Goal: Information Seeking & Learning: Learn about a topic

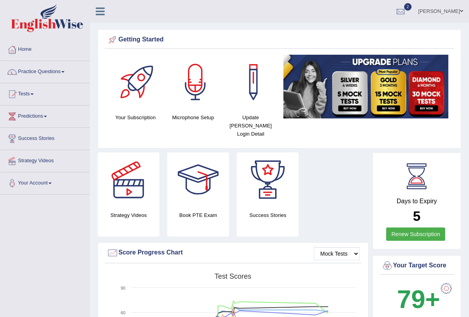
click at [66, 70] on link "Practice Questions" at bounding box center [44, 71] width 89 height 20
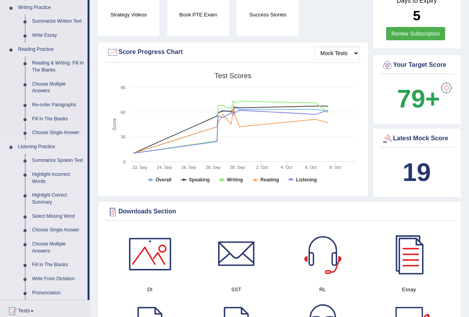
scroll to position [210, 0]
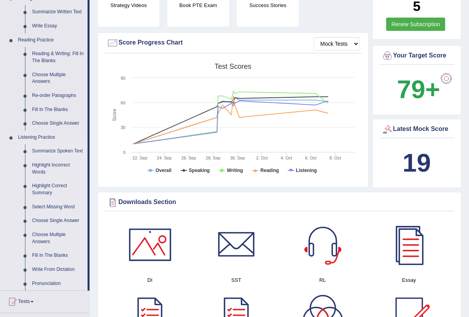
click at [50, 151] on link "Summarize Spoken Text" at bounding box center [58, 151] width 59 height 14
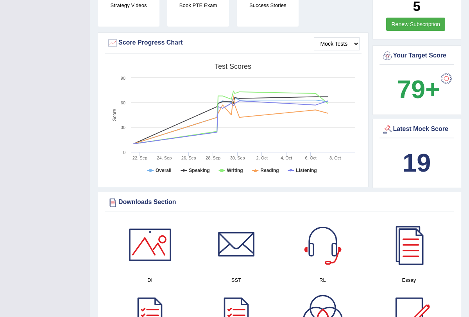
scroll to position [89, 0]
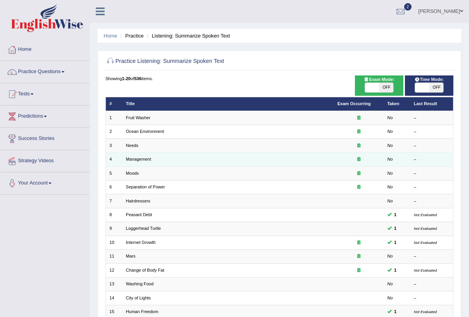
scroll to position [129, 0]
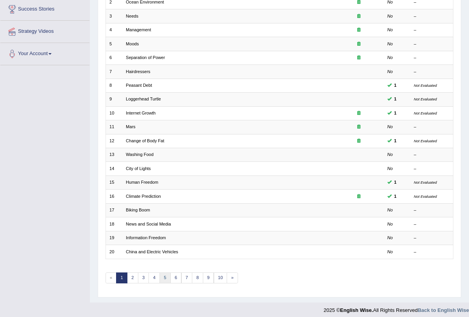
click at [163, 273] on link "5" at bounding box center [165, 278] width 11 height 11
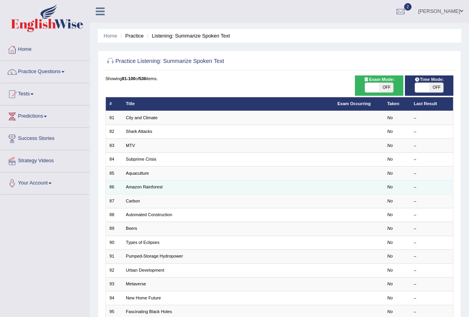
scroll to position [129, 0]
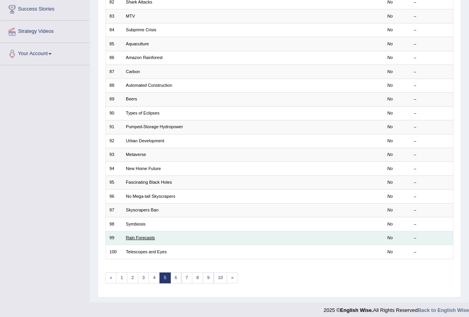
click at [143, 235] on link "Rain Forecasts" at bounding box center [140, 237] width 29 height 5
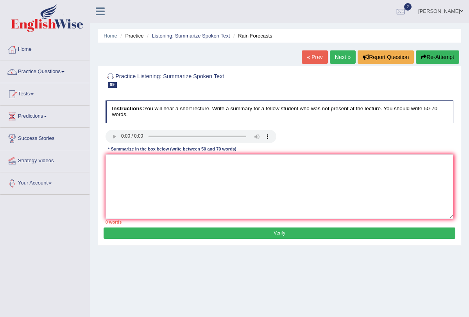
click at [337, 59] on link "Next »" at bounding box center [343, 56] width 26 height 13
click at [124, 170] on textarea at bounding box center [280, 186] width 348 height 65
type textarea "t"
type textarea "T"
type textarea "t"
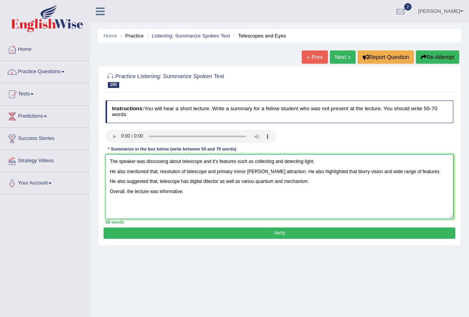
type textarea "The speaker was discussing about telescope and it's features such as collecting…"
click at [260, 235] on button "Verify" at bounding box center [280, 233] width 352 height 11
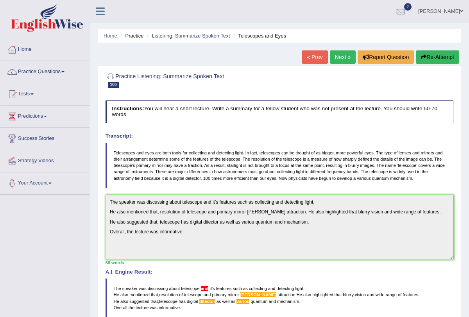
click at [339, 57] on link "Next »" at bounding box center [343, 56] width 26 height 13
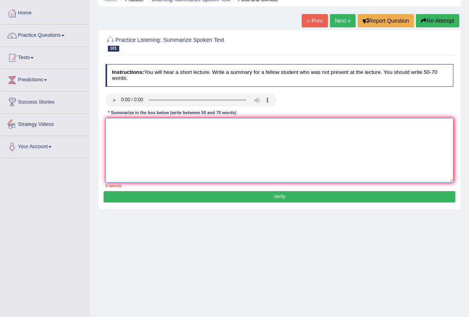
click at [112, 127] on textarea at bounding box center [280, 150] width 348 height 65
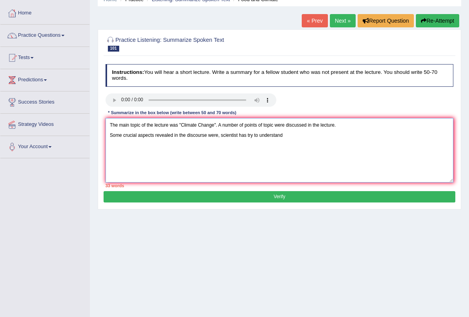
click at [345, 144] on textarea "The main topic of the lecture was "Climate Change". A number of points of topic…" at bounding box center [280, 150] width 348 height 65
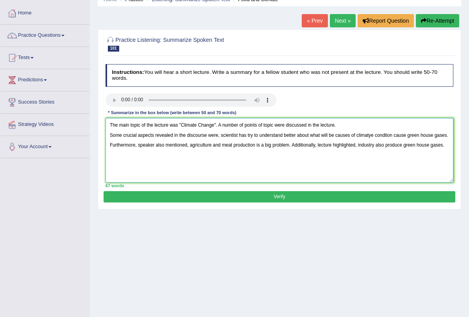
type textarea "The main topic of the lecture was "Climate Change". A number of points of topic…"
click at [347, 199] on button "Verify" at bounding box center [280, 196] width 352 height 11
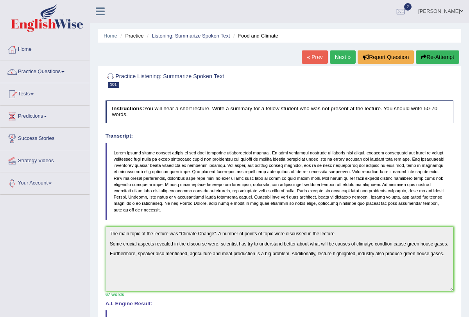
click at [342, 53] on link "Next »" at bounding box center [343, 56] width 26 height 13
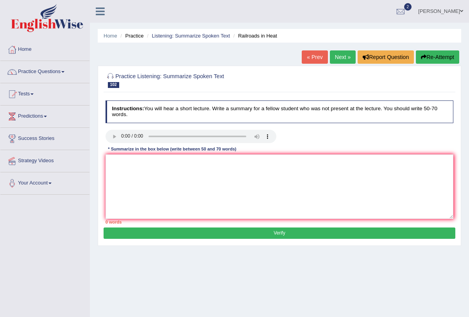
scroll to position [13, 0]
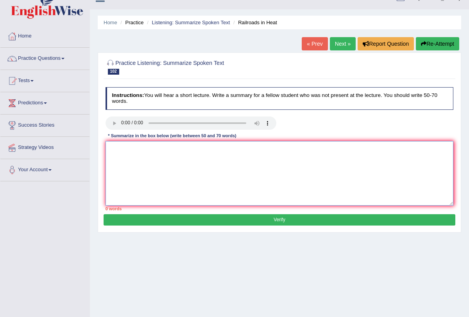
click at [146, 163] on textarea at bounding box center [280, 173] width 348 height 65
type textarea "t"
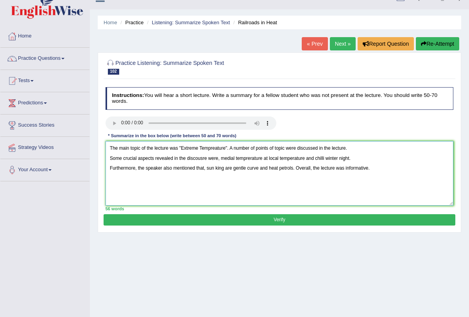
type textarea "The main topic of the lecture was "Extreme Tempreature". A number of points of …"
click at [221, 225] on div "Practice Listening: Summarize Spoken Text 102 Railroads in Heat Instructions: Y…" at bounding box center [280, 142] width 364 height 180
click at [264, 219] on button "Verify" at bounding box center [280, 219] width 352 height 11
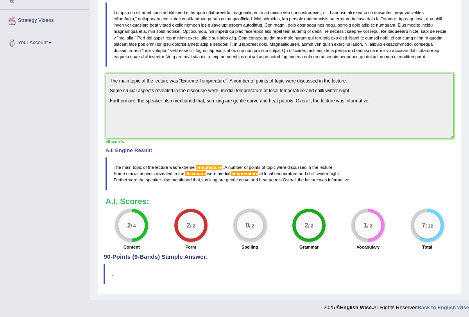
scroll to position [0, 0]
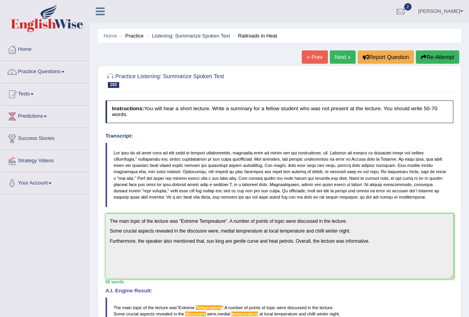
click at [65, 72] on span at bounding box center [62, 72] width 3 height 2
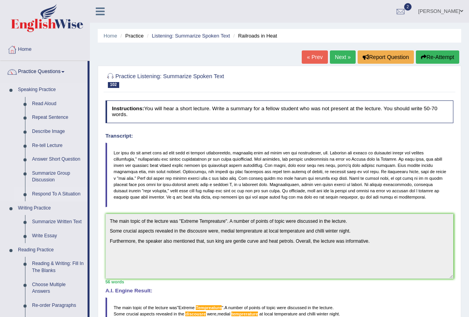
scroll to position [23, 0]
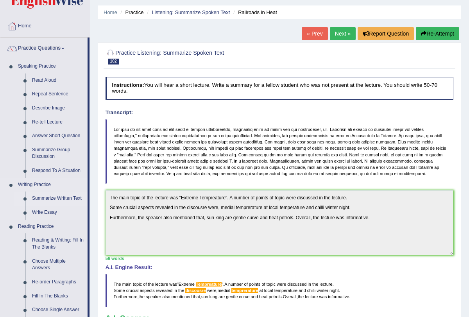
click at [59, 196] on link "Summarize Written Text" at bounding box center [58, 199] width 59 height 14
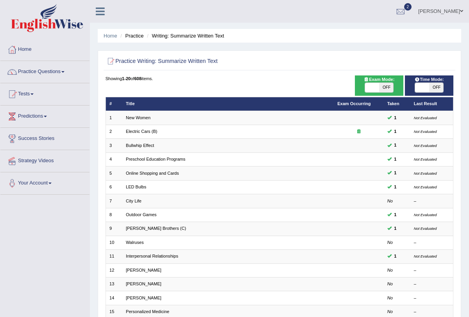
scroll to position [129, 0]
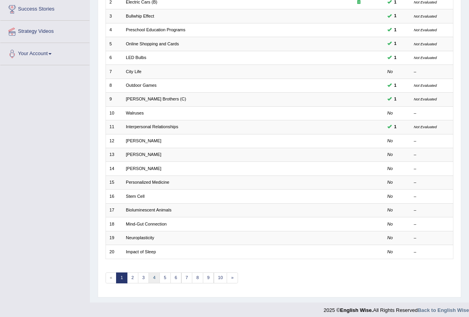
click at [151, 273] on link "4" at bounding box center [154, 278] width 11 height 11
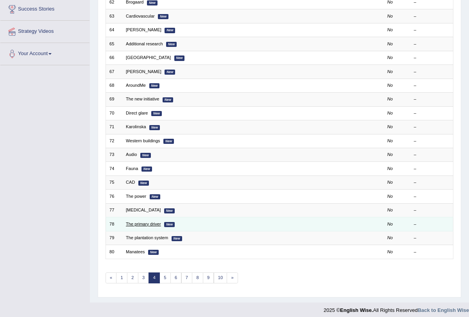
click at [149, 222] on link "The primary driver" at bounding box center [143, 224] width 35 height 5
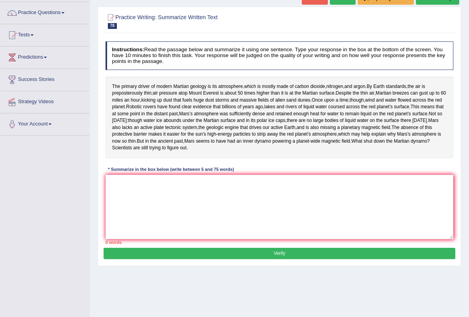
scroll to position [63, 0]
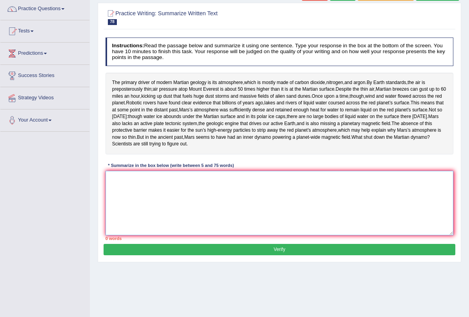
click at [183, 208] on textarea at bounding box center [280, 203] width 348 height 65
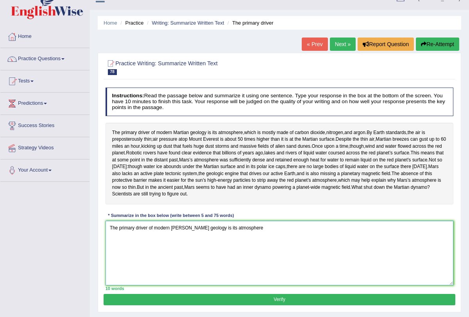
scroll to position [11, 0]
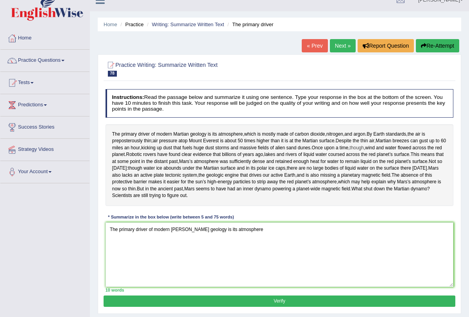
click at [350, 152] on span "though" at bounding box center [357, 148] width 14 height 7
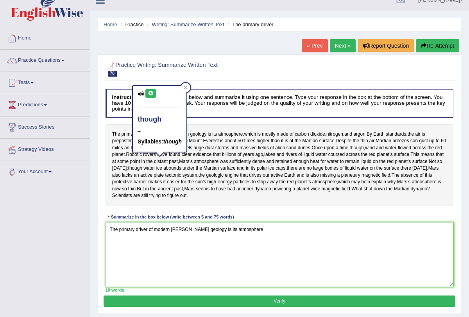
click at [350, 152] on span "though" at bounding box center [357, 148] width 14 height 7
drag, startPoint x: 209, startPoint y: 158, endPoint x: 146, endPoint y: 158, distance: 62.6
click at [145, 158] on div "The primary driver of modern Martian geology is its atmosphere , which is mostl…" at bounding box center [280, 165] width 348 height 82
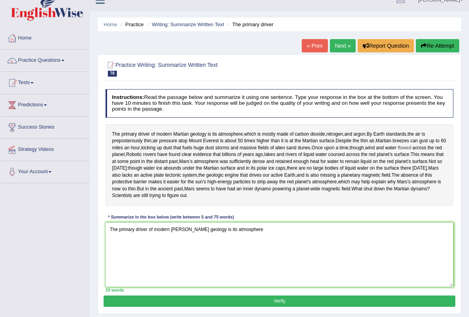
click at [398, 152] on span "flowed" at bounding box center [404, 148] width 13 height 7
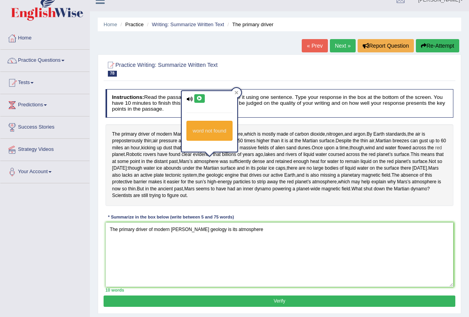
drag, startPoint x: 142, startPoint y: 161, endPoint x: 241, endPoint y: 160, distance: 99.0
click at [241, 160] on div "The primary driver of modern Martian geology is its atmosphere , which is mostl…" at bounding box center [280, 165] width 348 height 82
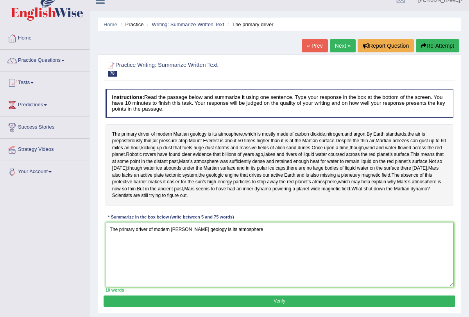
click at [120, 132] on div "The primary driver of modern Martian geology is its atmosphere , which is mostl…" at bounding box center [280, 165] width 348 height 82
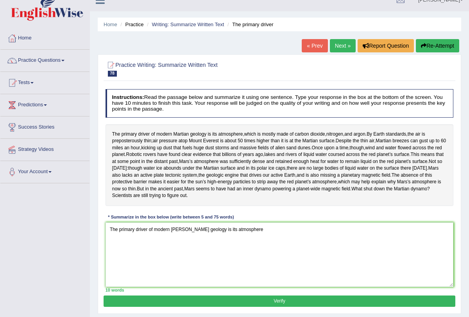
click at [120, 132] on div "The primary driver of modern Martian geology is its atmosphere , which is mostl…" at bounding box center [280, 165] width 348 height 82
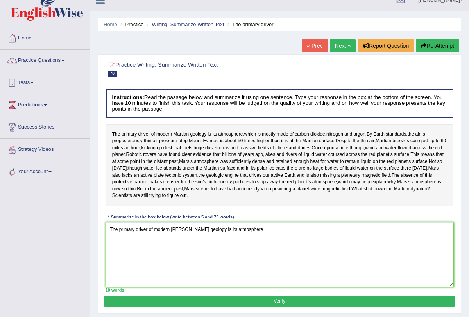
click at [120, 132] on div "The primary driver of modern Martian geology is its atmosphere , which is mostl…" at bounding box center [280, 165] width 348 height 82
drag, startPoint x: 120, startPoint y: 132, endPoint x: 144, endPoint y: 135, distance: 23.2
click at [144, 135] on div "The primary driver of modern Martian geology is its atmosphere , which is mostl…" at bounding box center [280, 165] width 348 height 82
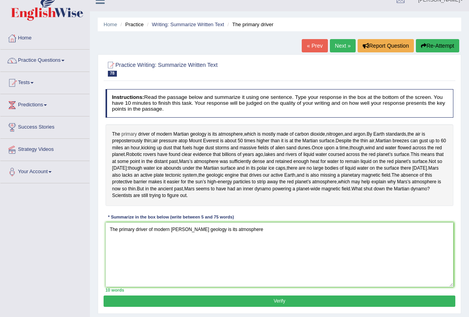
click at [127, 132] on span "primary" at bounding box center [130, 134] width 16 height 7
click at [127, 132] on div at bounding box center [133, 125] width 15 height 15
click at [127, 132] on span "primary" at bounding box center [130, 134] width 16 height 7
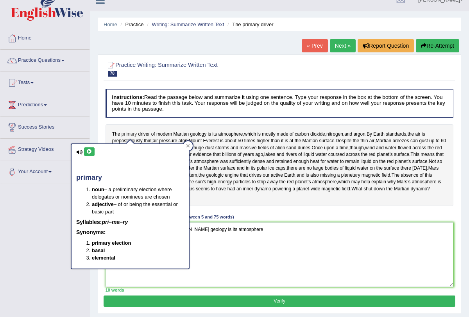
click at [127, 132] on span "primary" at bounding box center [130, 134] width 16 height 7
click at [127, 132] on body "Toggle navigation Home Practice Questions Speaking Practice Read Aloud Repeat S…" at bounding box center [234, 147] width 469 height 317
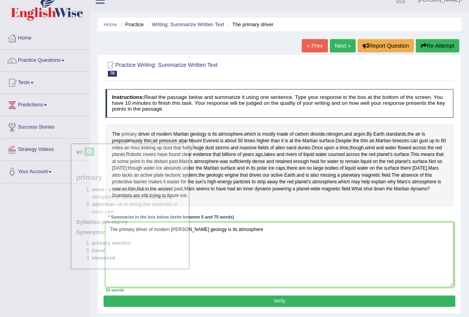
click at [127, 132] on span "primary" at bounding box center [130, 134] width 16 height 7
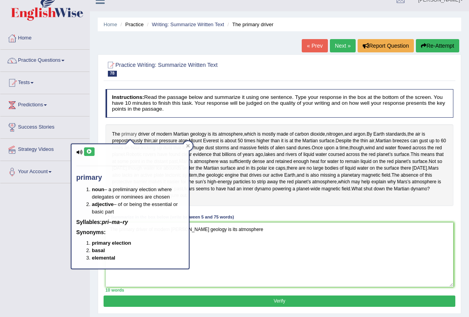
click at [127, 132] on span "primary" at bounding box center [130, 134] width 16 height 7
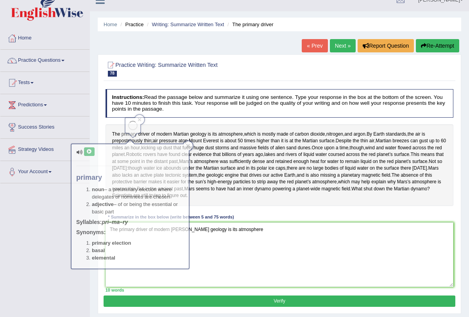
click at [127, 132] on span "primary" at bounding box center [130, 134] width 16 height 7
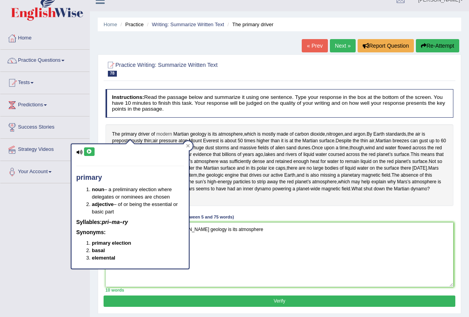
drag, startPoint x: 127, startPoint y: 132, endPoint x: 162, endPoint y: 132, distance: 35.6
click at [129, 132] on span "primary" at bounding box center [130, 134] width 16 height 7
click at [224, 140] on span "is" at bounding box center [222, 141] width 4 height 7
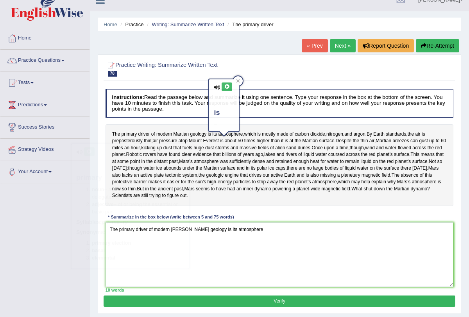
click at [224, 140] on span "is" at bounding box center [222, 141] width 4 height 7
click at [210, 154] on div "The primary driver of modern Martian geology is its atmosphere , which is mostl…" at bounding box center [280, 165] width 348 height 82
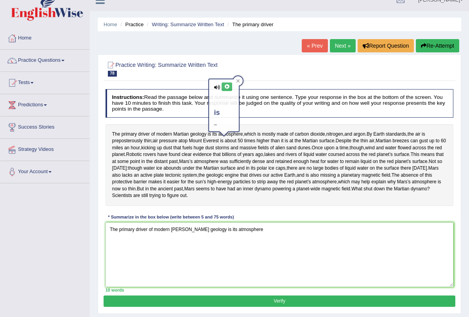
click at [210, 154] on div "The primary driver of modern Martian geology is its atmosphere , which is mostl…" at bounding box center [280, 165] width 348 height 82
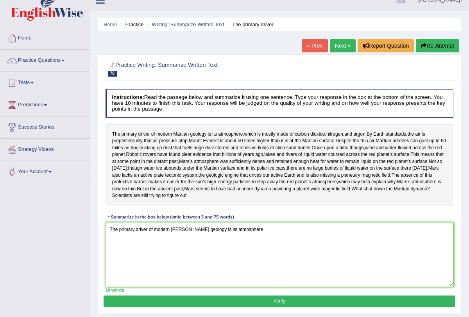
click at [210, 154] on div "The primary driver of modern Martian geology is its atmosphere , which is mostl…" at bounding box center [280, 165] width 348 height 82
click at [209, 154] on div "The primary driver of modern Martian geology is its atmosphere , which is mostl…" at bounding box center [280, 165] width 348 height 82
click at [192, 149] on span "fuels" at bounding box center [188, 148] width 10 height 7
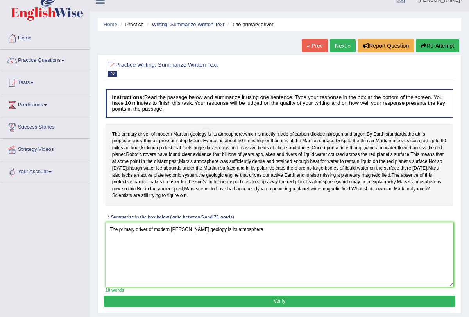
click at [192, 149] on span "fuels" at bounding box center [188, 148] width 10 height 7
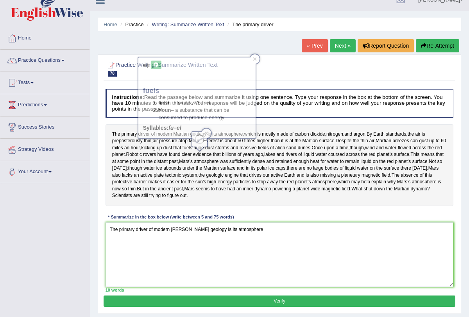
click at [192, 149] on span "fuels" at bounding box center [188, 148] width 10 height 7
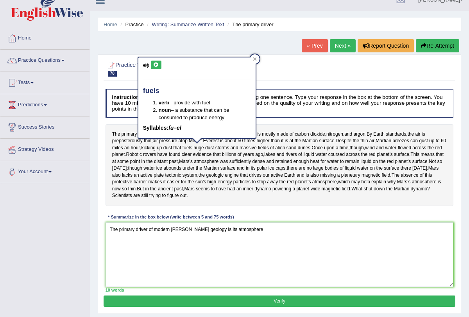
click at [192, 149] on span "fuels" at bounding box center [188, 148] width 10 height 7
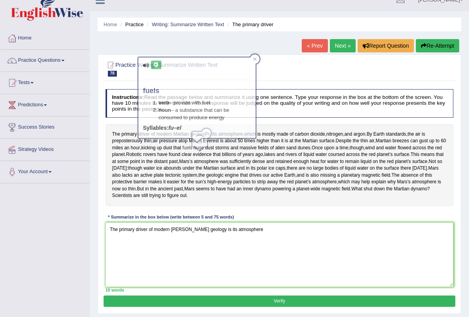
click at [200, 149] on body "Toggle navigation Home Practice Questions Speaking Practice Read Aloud Repeat S…" at bounding box center [234, 147] width 469 height 317
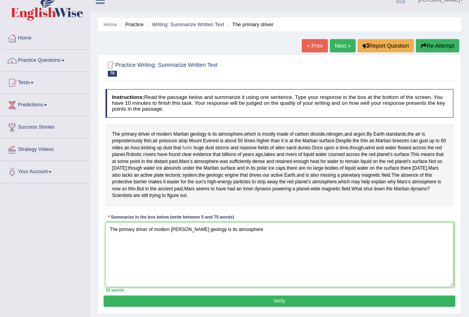
click at [192, 149] on span "fuels" at bounding box center [188, 148] width 10 height 7
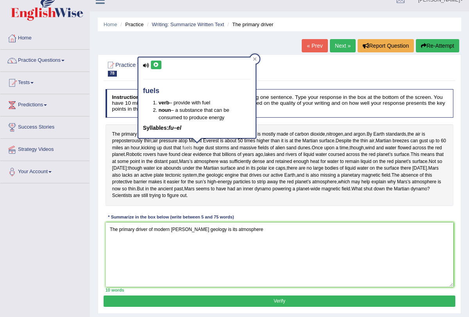
click at [192, 149] on span "fuels" at bounding box center [188, 148] width 10 height 7
click at [197, 156] on div "The primary driver of modern Martian geology is its atmosphere , which is mostl…" at bounding box center [280, 165] width 348 height 82
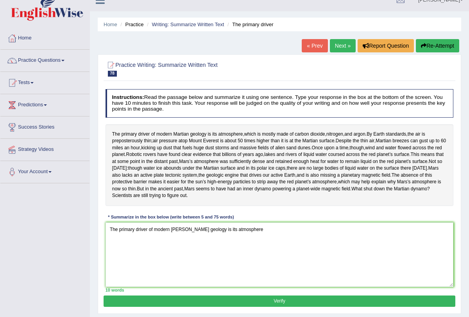
click at [197, 156] on div "The primary driver of modern Martian geology is its atmosphere , which is mostl…" at bounding box center [280, 165] width 348 height 82
click at [198, 155] on div "The primary driver of modern Martian geology is its atmosphere , which is mostl…" at bounding box center [280, 165] width 348 height 82
click at [199, 155] on div "The primary driver of modern Martian geology is its atmosphere , which is mostl…" at bounding box center [280, 165] width 348 height 82
click at [202, 143] on span "Mount" at bounding box center [195, 141] width 13 height 7
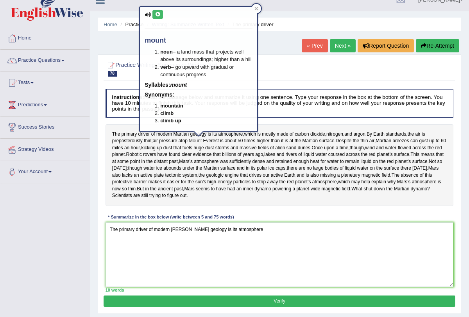
click at [203, 143] on body "Toggle navigation Home Practice Questions Speaking Practice Read Aloud Repeat S…" at bounding box center [234, 147] width 469 height 317
click at [202, 143] on span "Mount" at bounding box center [195, 141] width 13 height 7
click at [202, 144] on span "Mount" at bounding box center [195, 141] width 13 height 7
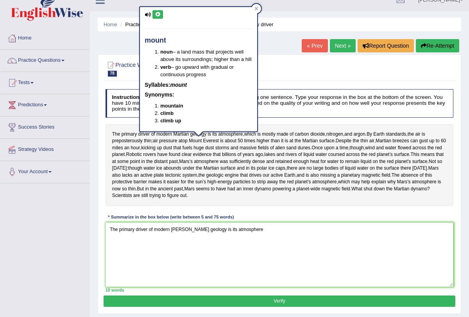
click at [207, 152] on div "The primary driver of modern Martian geology is its atmosphere , which is mostl…" at bounding box center [280, 165] width 348 height 82
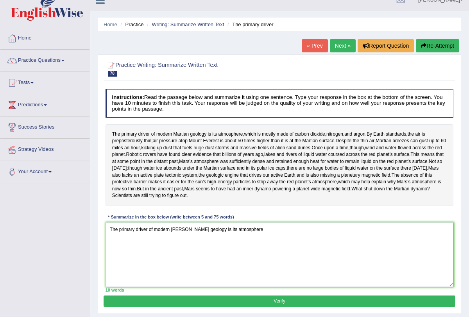
click at [204, 149] on span "huge" at bounding box center [199, 148] width 10 height 7
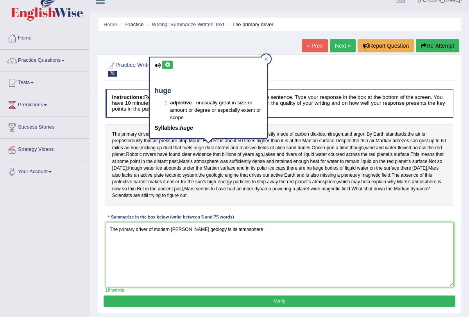
click at [205, 150] on body "Toggle navigation Home Practice Questions Speaking Practice Read Aloud Repeat S…" at bounding box center [234, 147] width 469 height 317
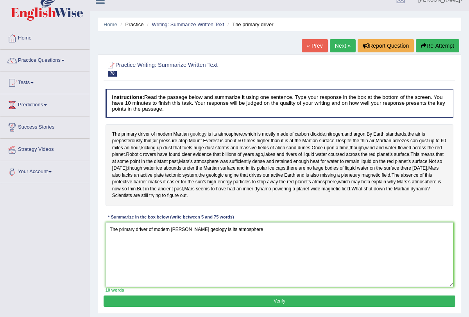
click at [203, 131] on span "geology" at bounding box center [198, 134] width 16 height 7
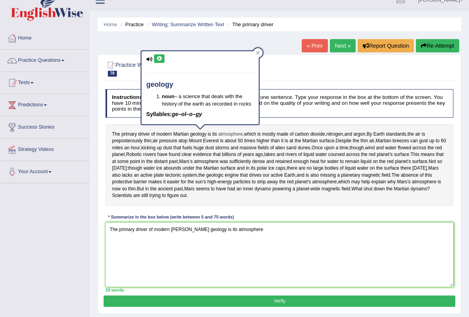
click at [234, 131] on span "atmosphere" at bounding box center [231, 134] width 25 height 7
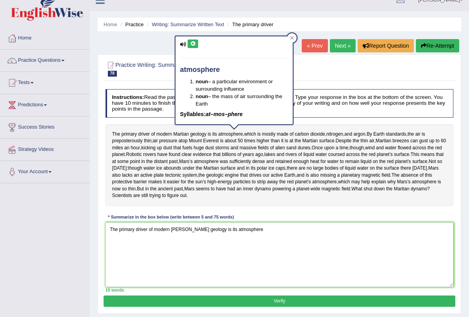
drag, startPoint x: 203, startPoint y: 131, endPoint x: 280, endPoint y: 152, distance: 79.8
click at [280, 152] on div "The primary driver of modern Martian geology is its atmosphere , which is mostl…" at bounding box center [280, 165] width 348 height 82
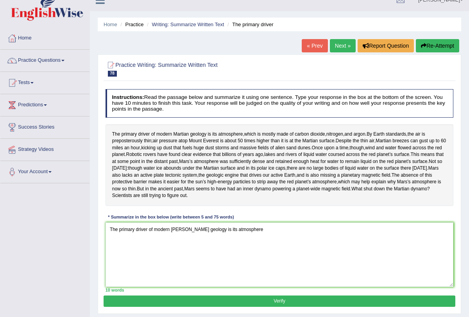
click at [280, 152] on div "The primary driver of modern Martian geology is its atmosphere , which is mostl…" at bounding box center [280, 165] width 348 height 82
click at [274, 148] on span "of" at bounding box center [272, 148] width 4 height 7
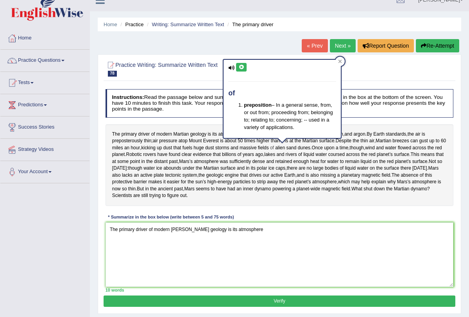
click at [274, 148] on span "of" at bounding box center [272, 148] width 4 height 7
drag, startPoint x: 118, startPoint y: 131, endPoint x: 175, endPoint y: 129, distance: 57.5
click at [175, 131] on span "Martian" at bounding box center [182, 134] width 16 height 7
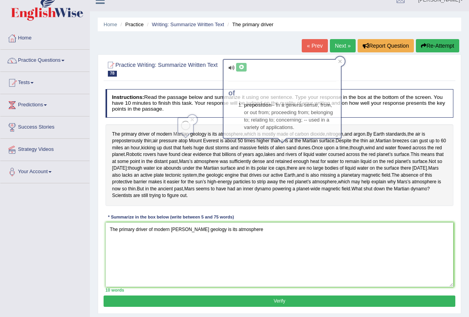
click at [175, 131] on span "Martian" at bounding box center [182, 134] width 16 height 7
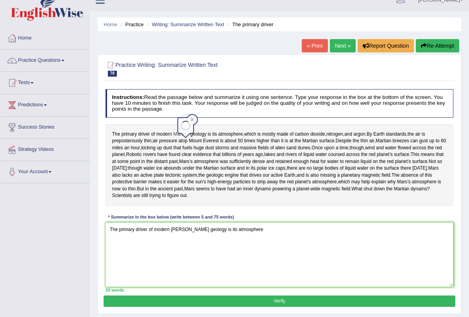
click at [175, 131] on span "Martian" at bounding box center [182, 134] width 16 height 7
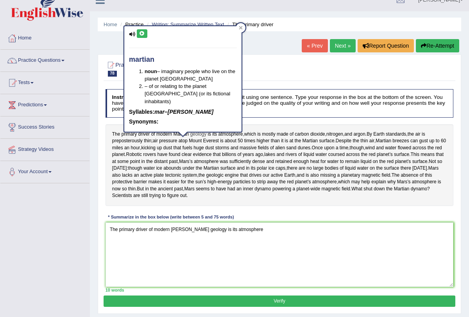
drag, startPoint x: 175, startPoint y: 130, endPoint x: 195, endPoint y: 131, distance: 20.0
click at [181, 131] on span "Martian" at bounding box center [182, 134] width 16 height 7
click at [240, 27] on icon at bounding box center [241, 28] width 4 height 4
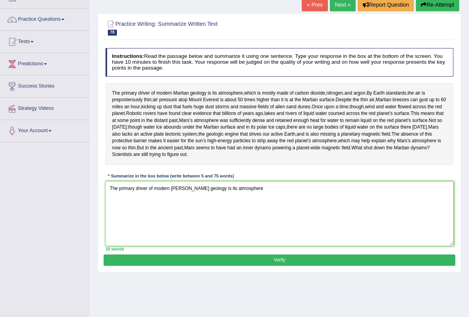
scroll to position [53, 0]
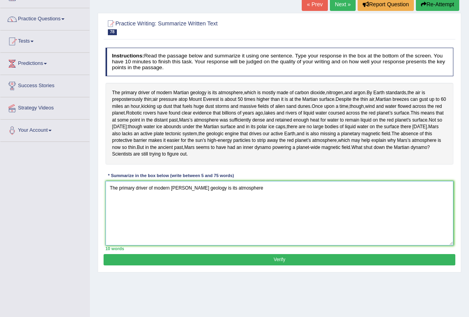
click at [242, 210] on textarea "The primary driver of modern [PERSON_NAME] geology is its atmosphere" at bounding box center [280, 213] width 348 height 65
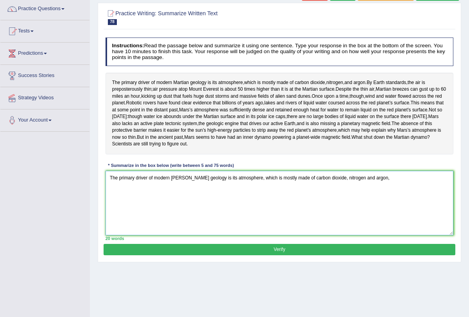
scroll to position [63, 0]
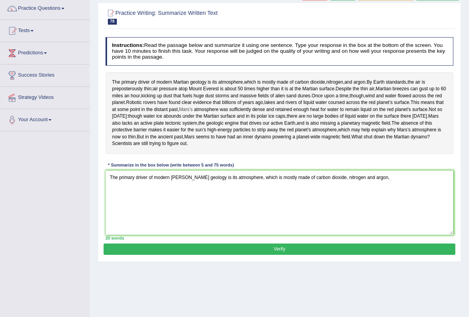
click at [193, 113] on span "Mars’s" at bounding box center [186, 109] width 14 height 7
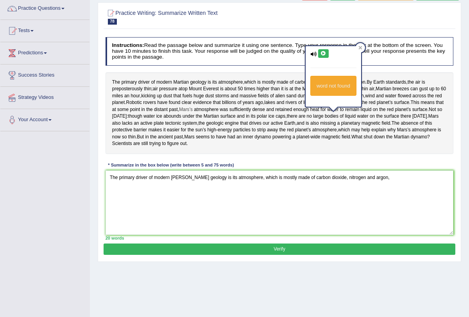
click at [193, 113] on span "Mars’s" at bounding box center [186, 109] width 14 height 7
click at [377, 202] on textarea "The primary driver of modern [PERSON_NAME] geology is its atmosphere, which is …" at bounding box center [280, 203] width 348 height 65
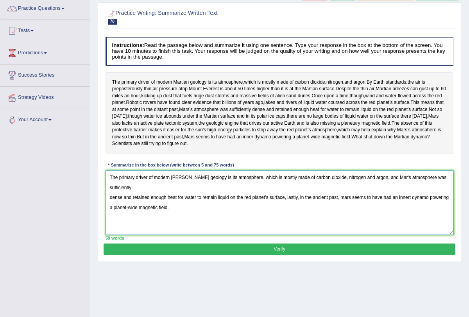
type textarea "The primary driver of modern [PERSON_NAME] geology is its atmosphere, which is …"
click at [286, 255] on button "Verify" at bounding box center [280, 249] width 352 height 11
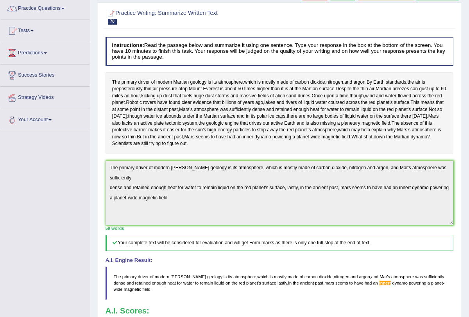
scroll to position [0, 0]
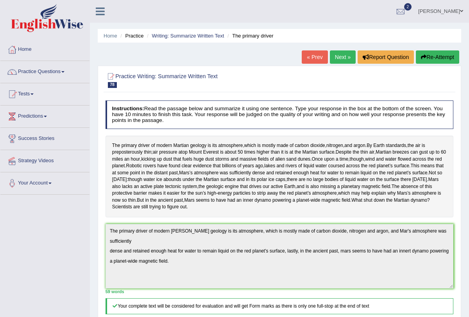
click at [340, 57] on link "Next »" at bounding box center [343, 56] width 26 height 13
